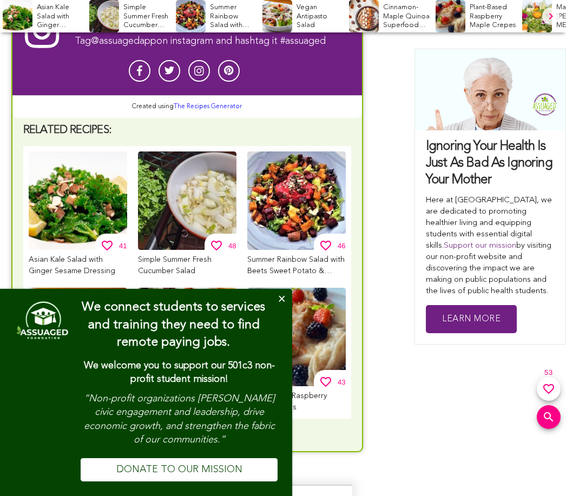
scroll to position [2513, 0]
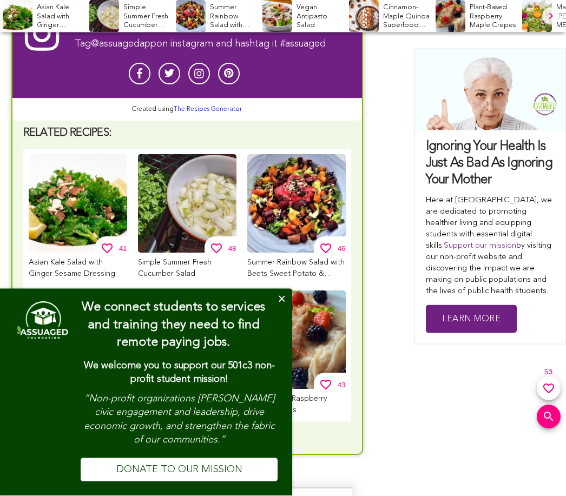
click at [293, 334] on div "Plant-Based Raspberry Maple Crepes" at bounding box center [296, 340] width 98 height 98
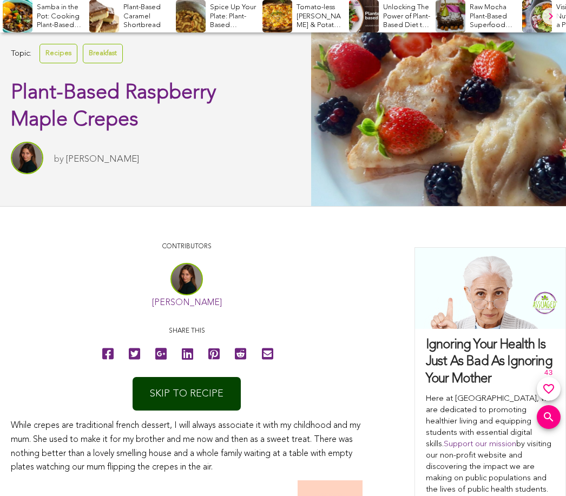
scroll to position [353, 0]
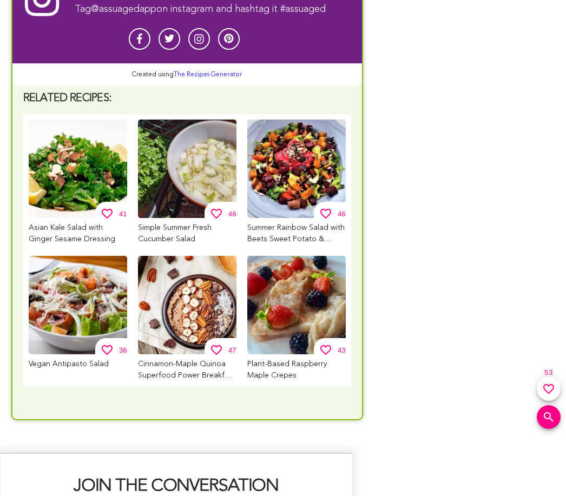
click at [80, 354] on div "Vegan Antipasto Salad" at bounding box center [78, 305] width 98 height 98
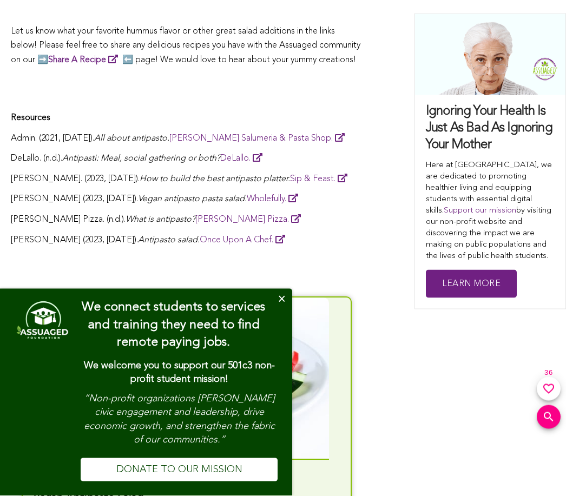
scroll to position [2669, 0]
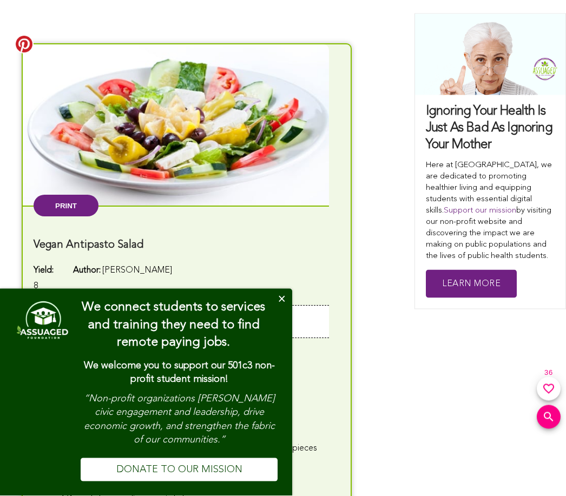
click at [288, 311] on button "Close" at bounding box center [282, 300] width 22 height 22
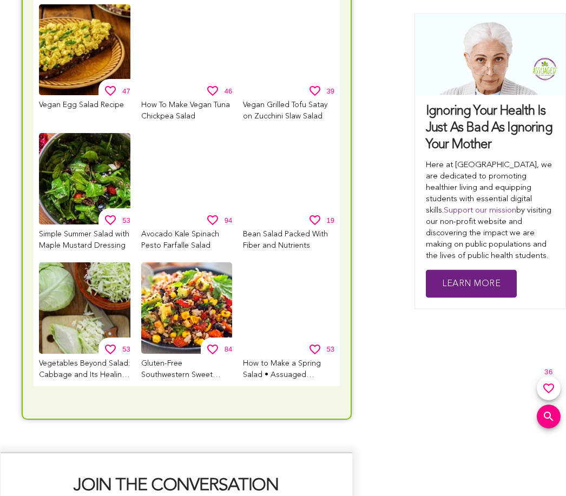
scroll to position [4437, 0]
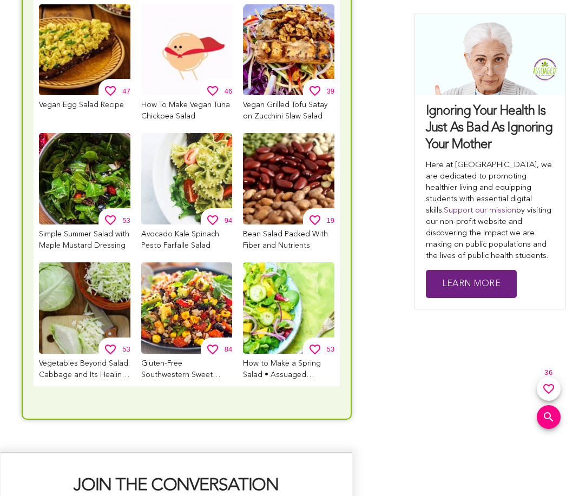
click at [287, 353] on div "How to Make a Spring Salad • Assuaged Foundation" at bounding box center [288, 307] width 91 height 91
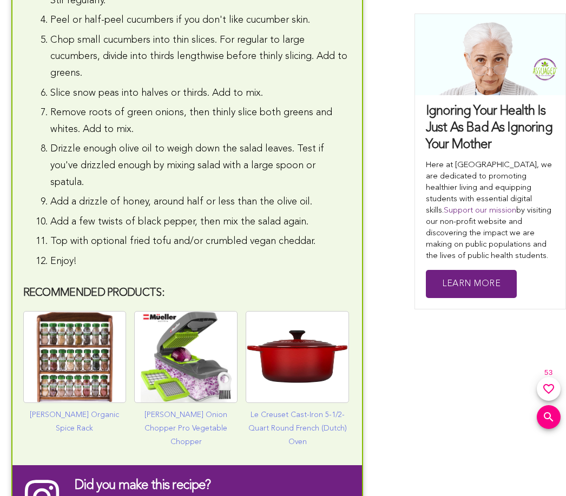
scroll to position [2296, 0]
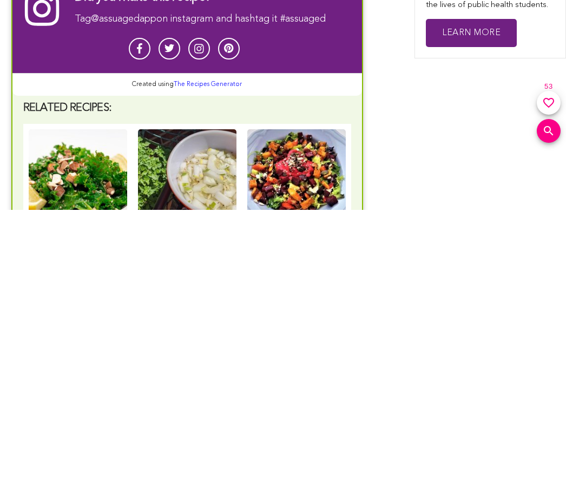
scroll to position [2252, 0]
